Goal: Information Seeking & Learning: Learn about a topic

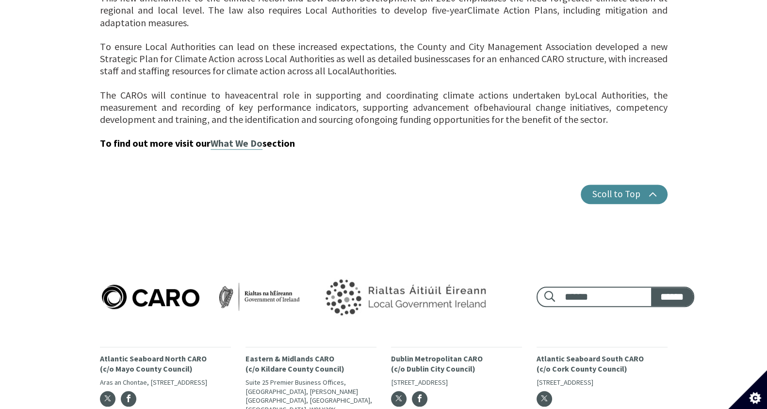
scroll to position [1024, 0]
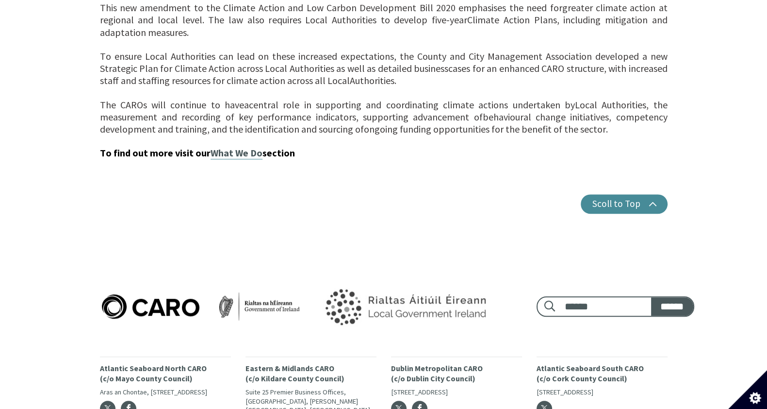
click at [234, 147] on link "What We Do" at bounding box center [237, 153] width 52 height 13
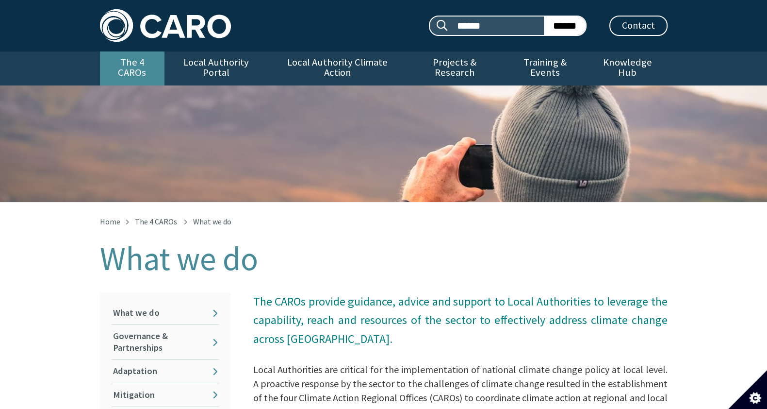
click at [100, 63] on link "The 4 CAROs" at bounding box center [132, 68] width 65 height 34
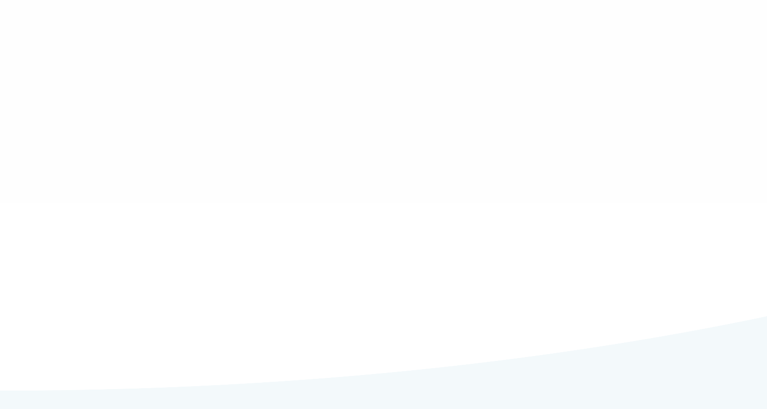
type input "******"
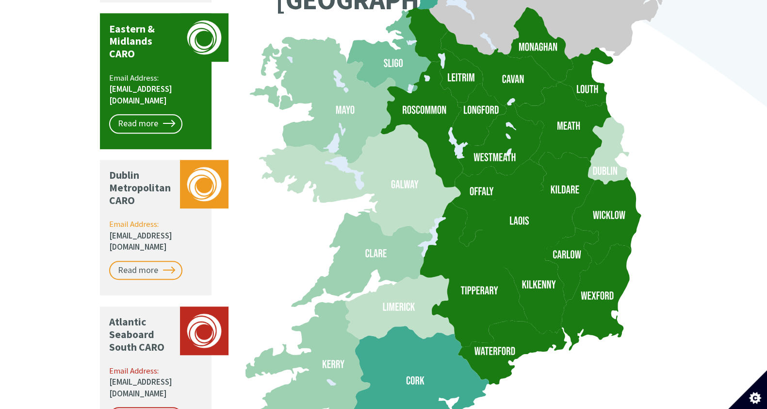
scroll to position [952, 0]
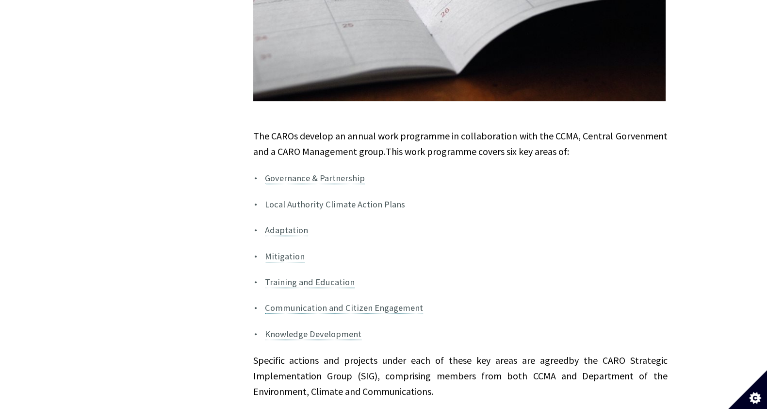
scroll to position [726, 0]
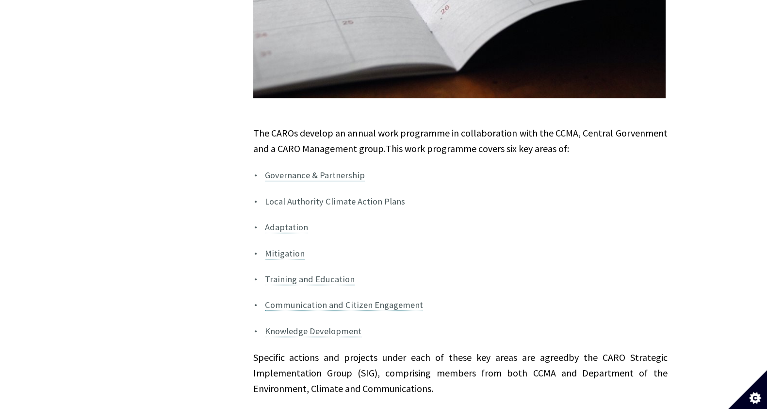
click at [328, 169] on link "Governance & Partnership" at bounding box center [315, 175] width 100 height 12
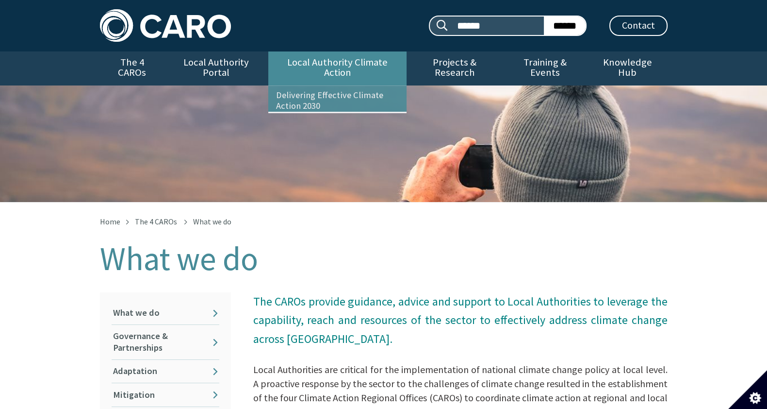
click at [316, 69] on link "Local Authority Climate Action" at bounding box center [337, 68] width 138 height 34
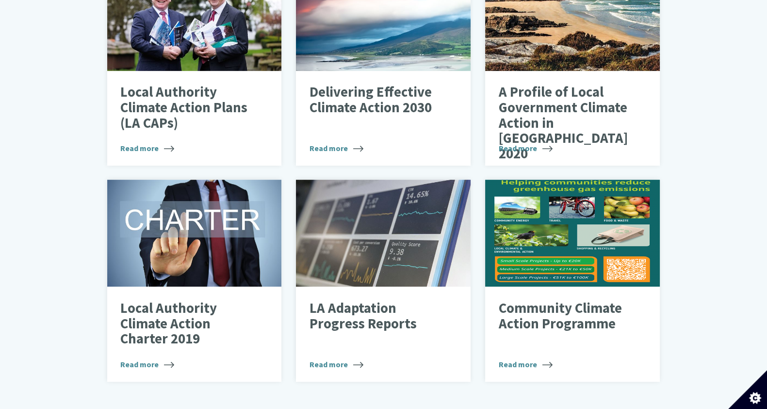
scroll to position [428, 0]
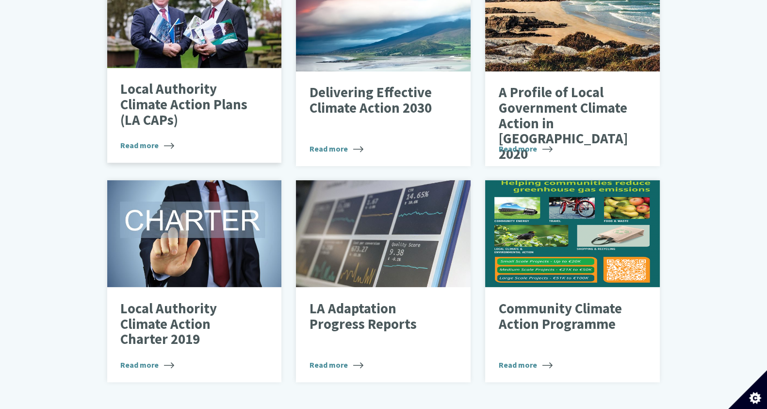
click at [206, 98] on p "Local Authority Climate Action Plans (LA CAPs)" at bounding box center [186, 105] width 133 height 46
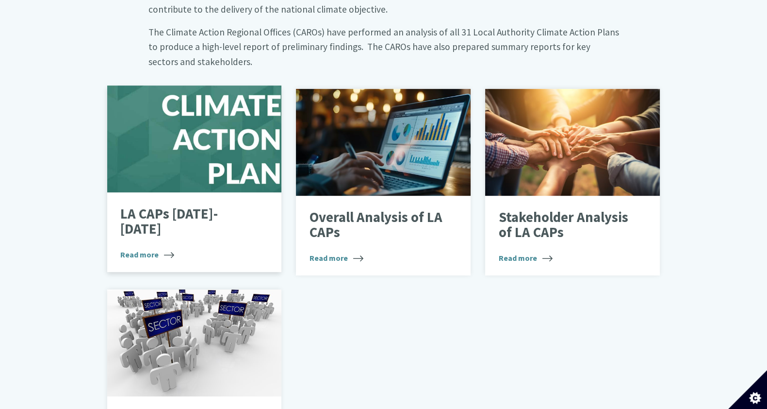
scroll to position [558, 0]
click at [153, 193] on div "LA CAPs 2024-2029 Read more" at bounding box center [194, 233] width 175 height 80
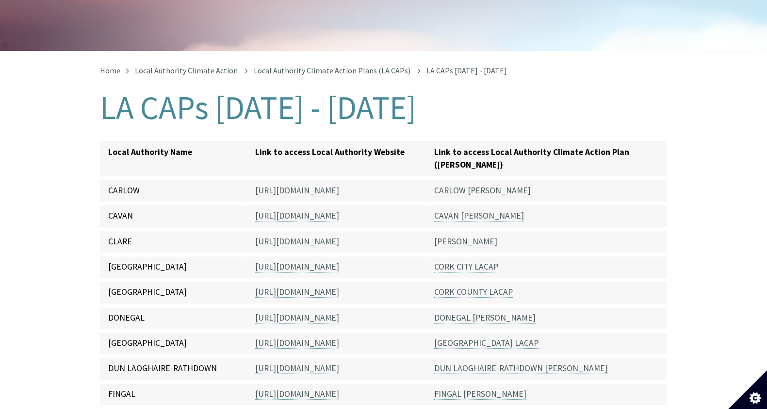
scroll to position [151, 0]
click at [454, 235] on link "[PERSON_NAME]" at bounding box center [465, 240] width 63 height 11
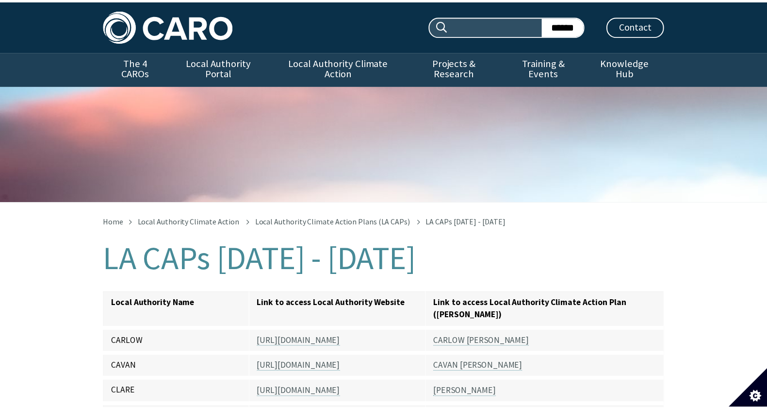
scroll to position [151, 0]
